Goal: Task Accomplishment & Management: Manage account settings

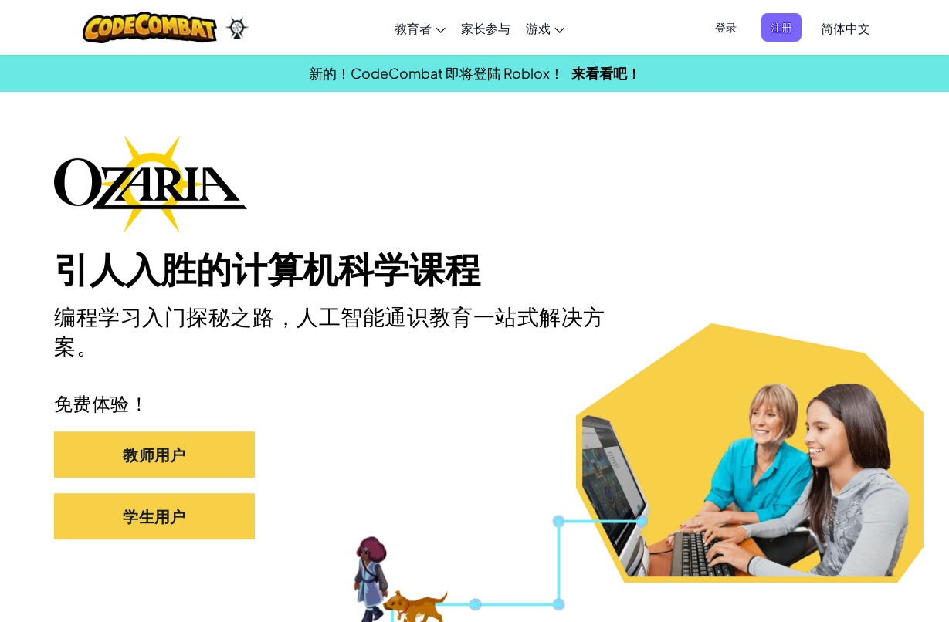
click at [715, 32] on span "登录" at bounding box center [726, 27] width 40 height 29
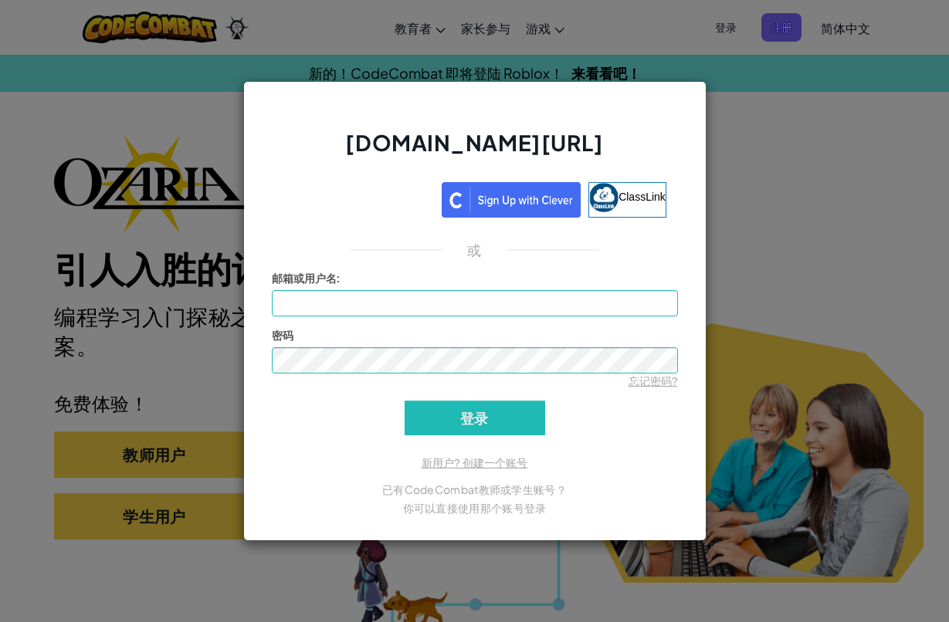
click at [784, 250] on div "[DOMAIN_NAME][URL] ClassLink 或 未知错误 邮箱或用户名 : 密码 忘记密码? 登录 正在登录 新用户? 创建一个账号 已有Cod…" at bounding box center [474, 311] width 949 height 622
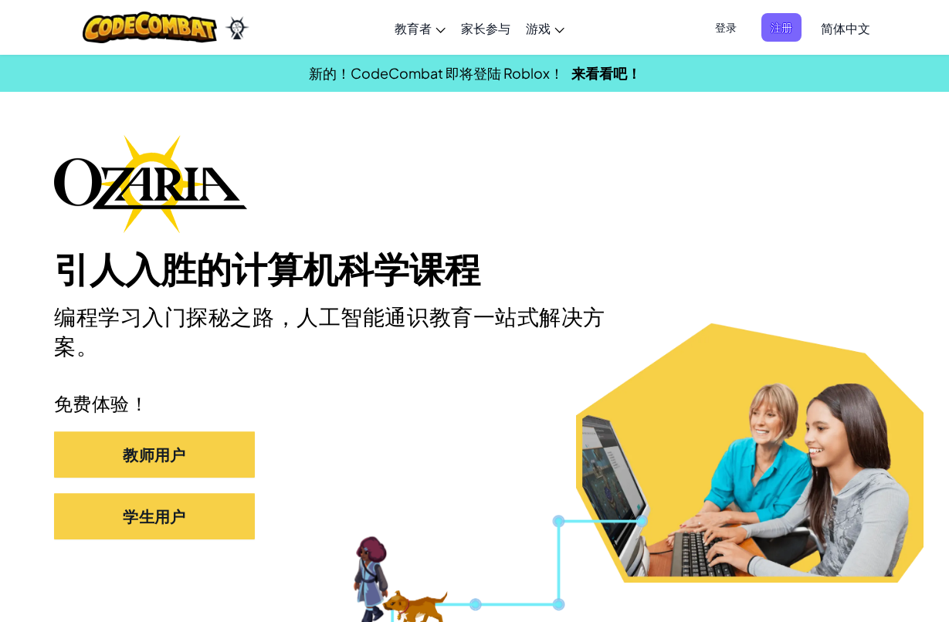
click at [726, 29] on span "登录" at bounding box center [726, 27] width 40 height 29
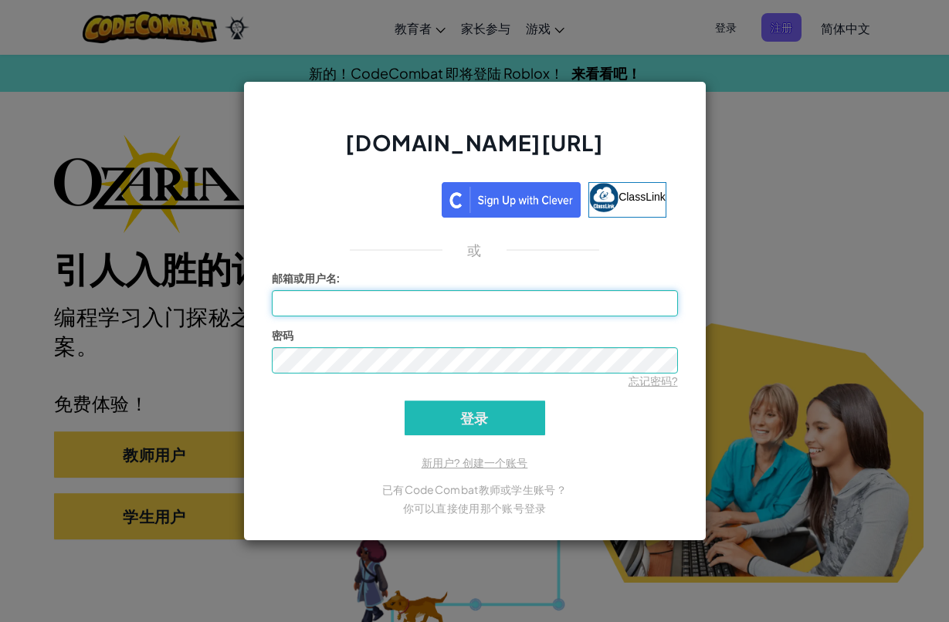
click at [364, 303] on input "邮箱或用户名 :" at bounding box center [475, 303] width 406 height 26
type input "SShi"
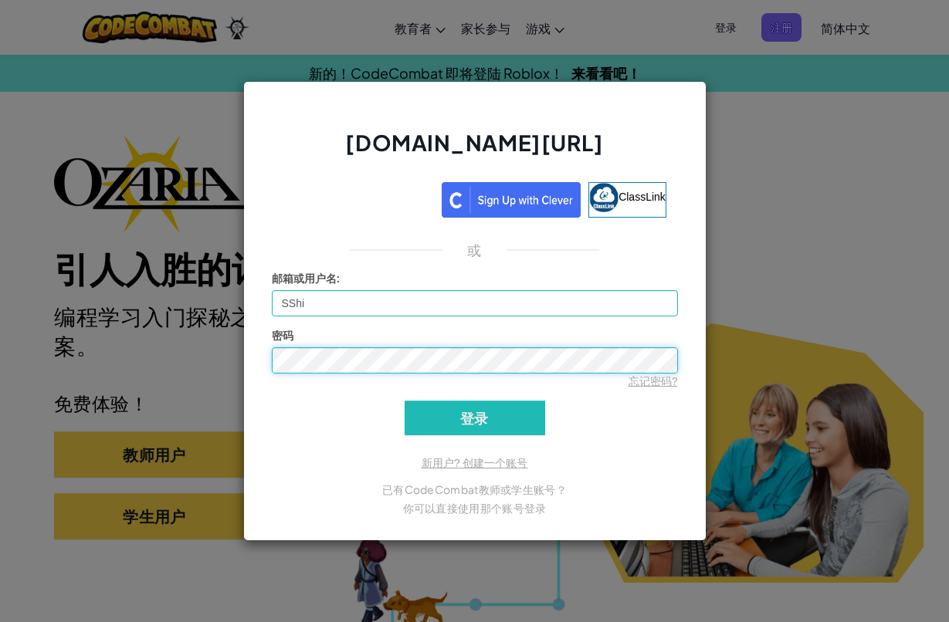
click at [474, 418] on input "登录" at bounding box center [475, 418] width 140 height 35
